Goal: Information Seeking & Learning: Check status

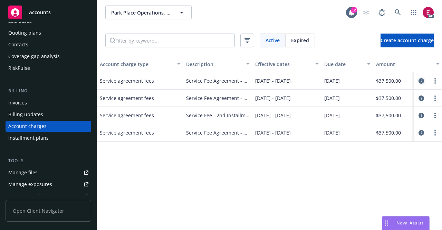
click at [419, 78] on icon "circleInformation" at bounding box center [421, 81] width 6 height 6
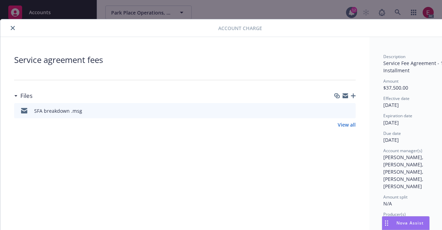
scroll to position [3, 0]
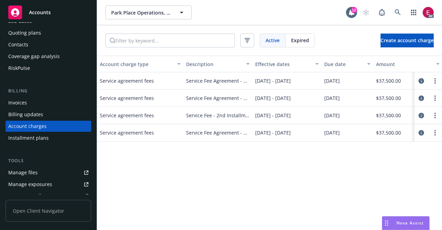
click at [307, 42] on span "Expired" at bounding box center [300, 40] width 18 height 7
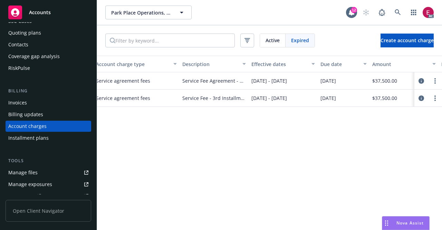
scroll to position [0, 0]
